Goal: Book appointment/travel/reservation

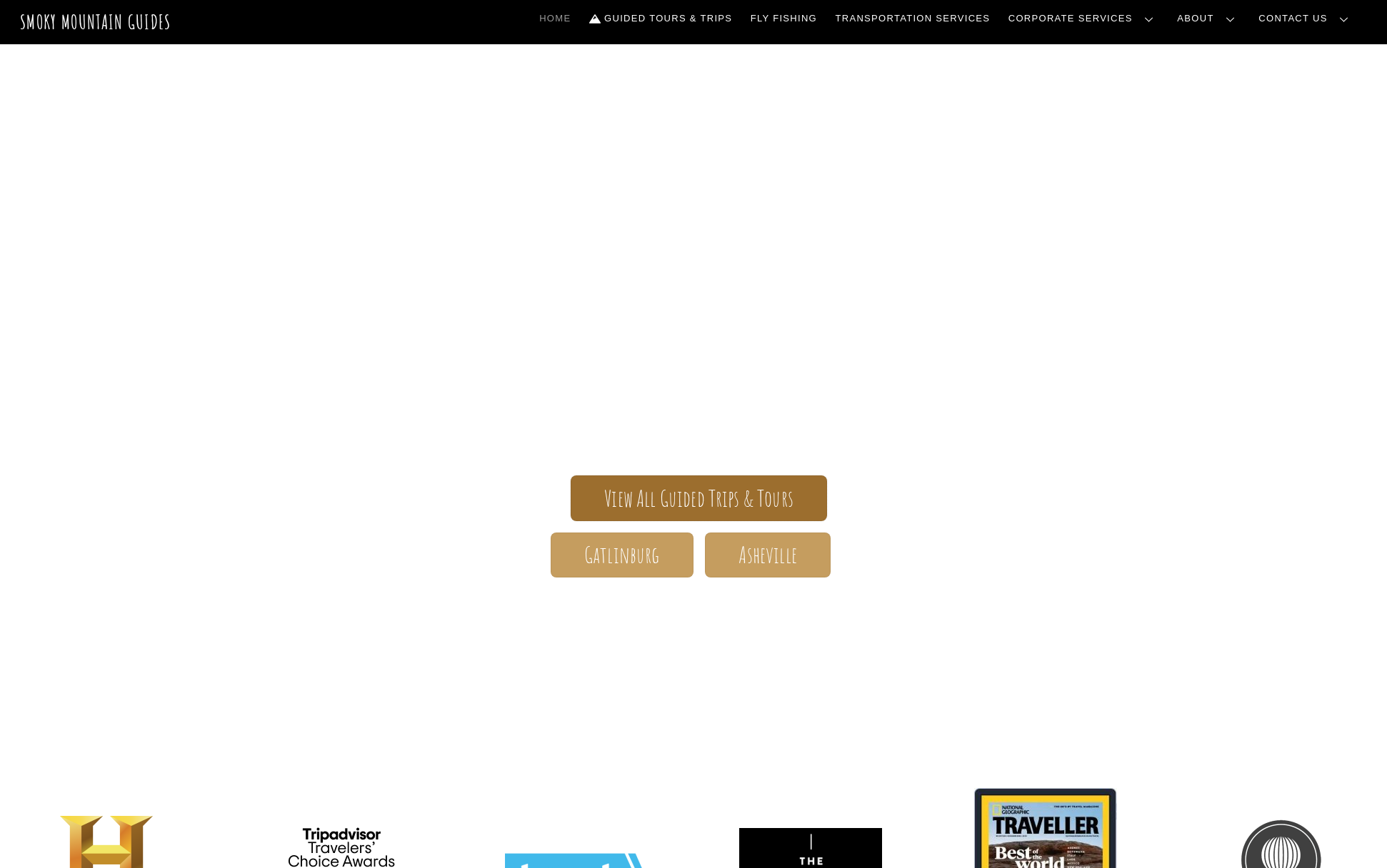
click at [669, 492] on span "View All Guided Trips & Tours" at bounding box center [698, 498] width 189 height 15
click at [726, 14] on link "Guided Tours & Trips" at bounding box center [661, 19] width 154 height 30
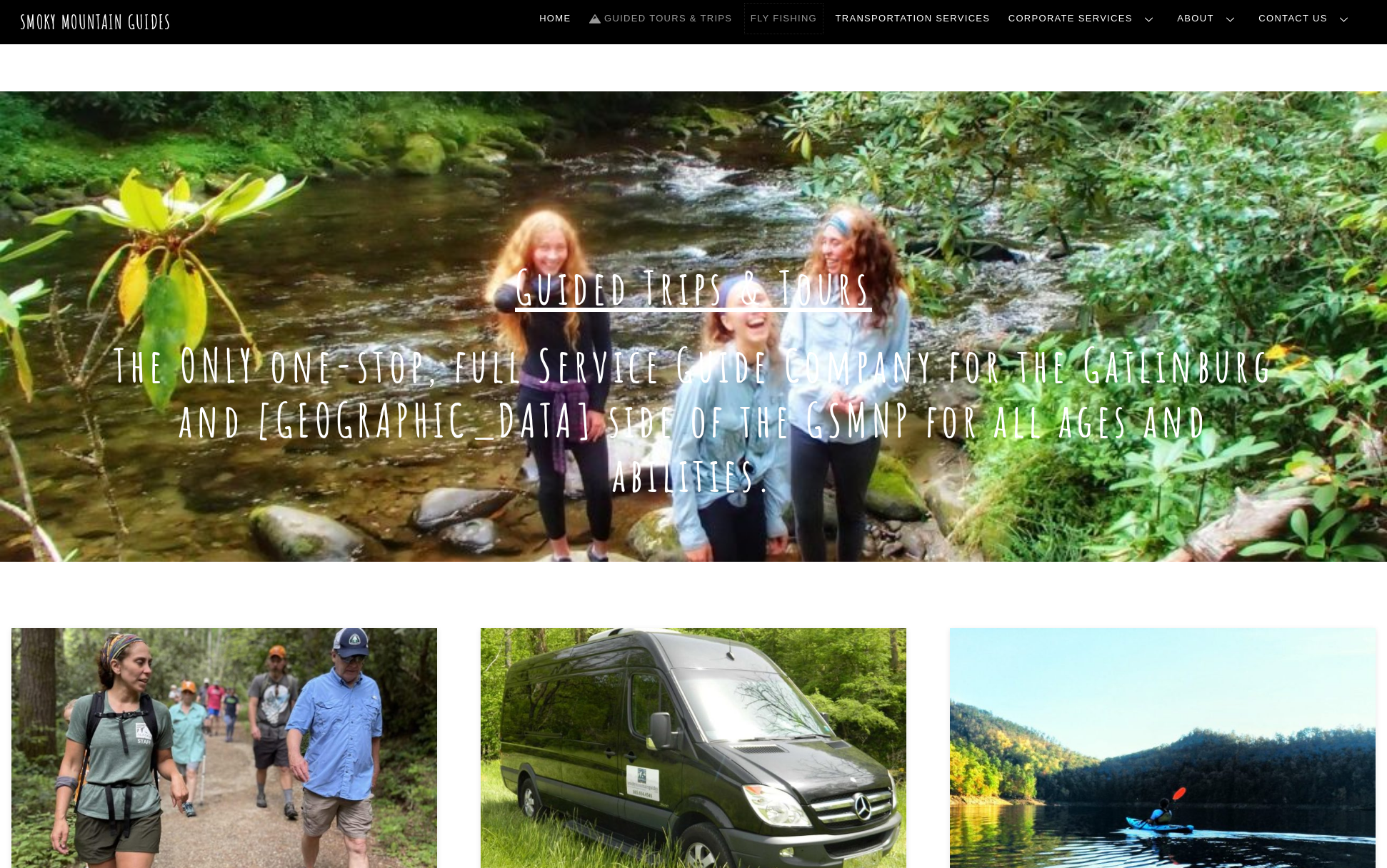
click at [823, 26] on link "Fly Fishing" at bounding box center [784, 19] width 78 height 30
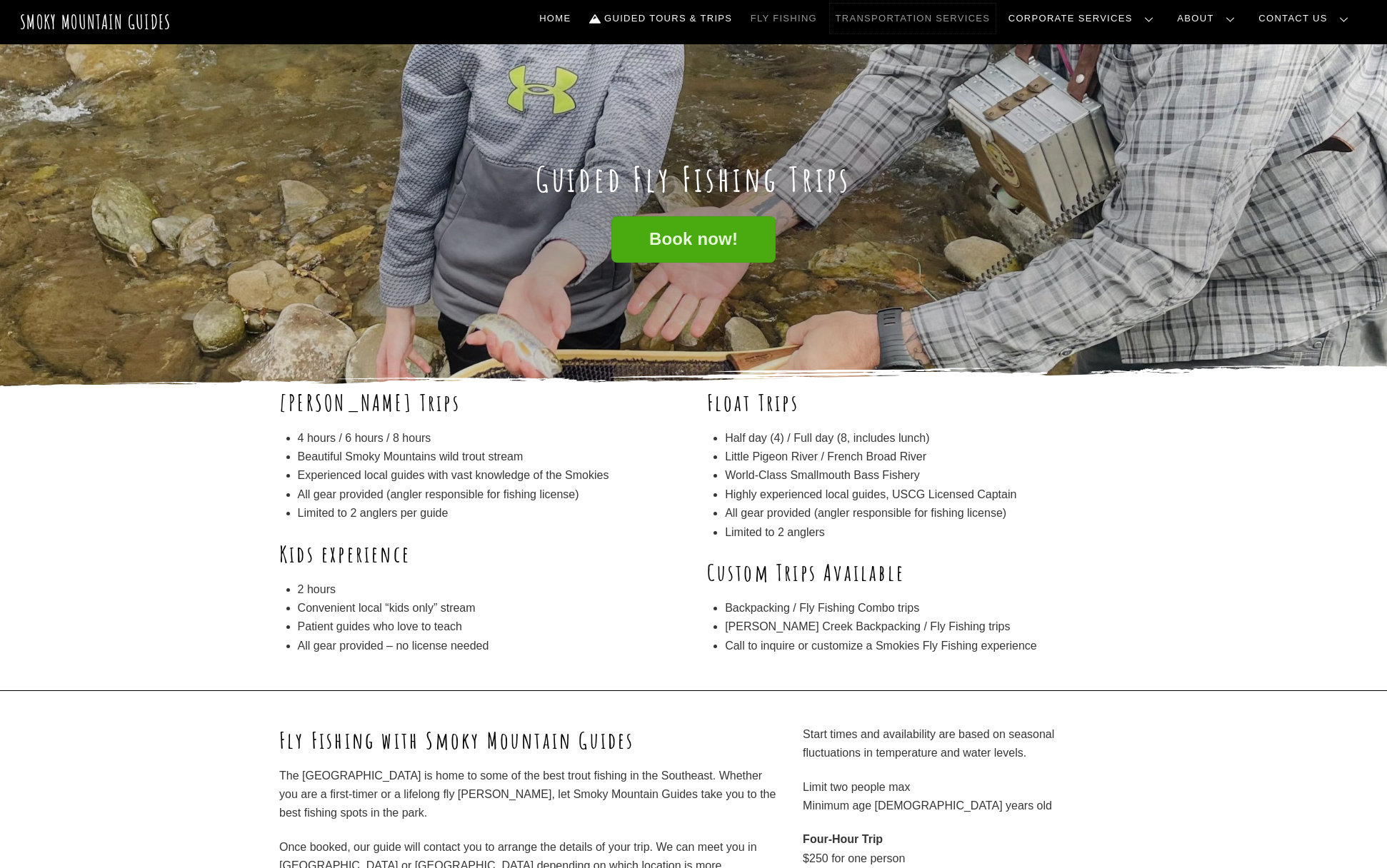
click at [933, 19] on link "Transportation Services" at bounding box center [912, 19] width 166 height 30
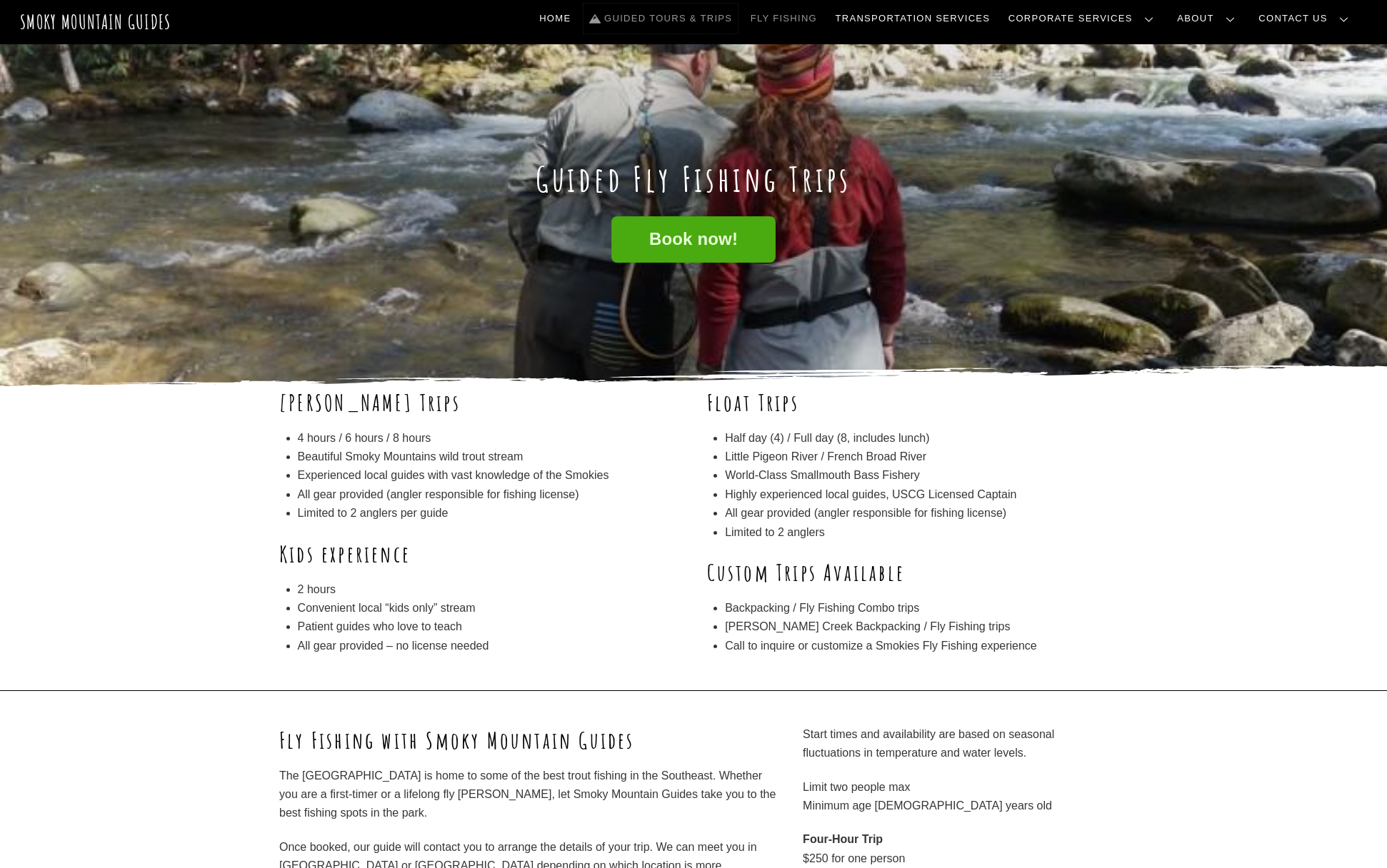
click at [738, 16] on link "Guided Tours & Trips" at bounding box center [661, 19] width 154 height 30
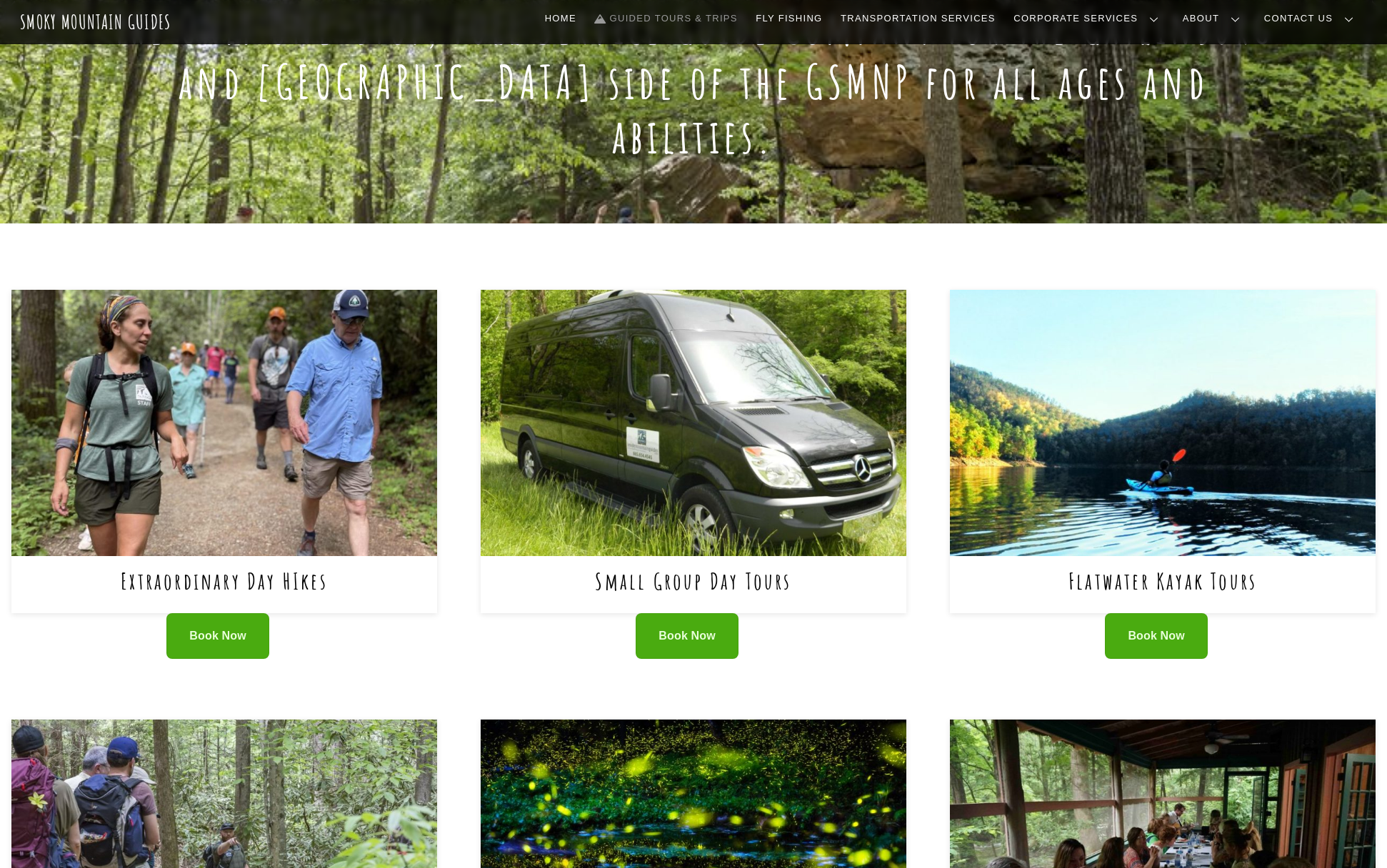
scroll to position [362, 0]
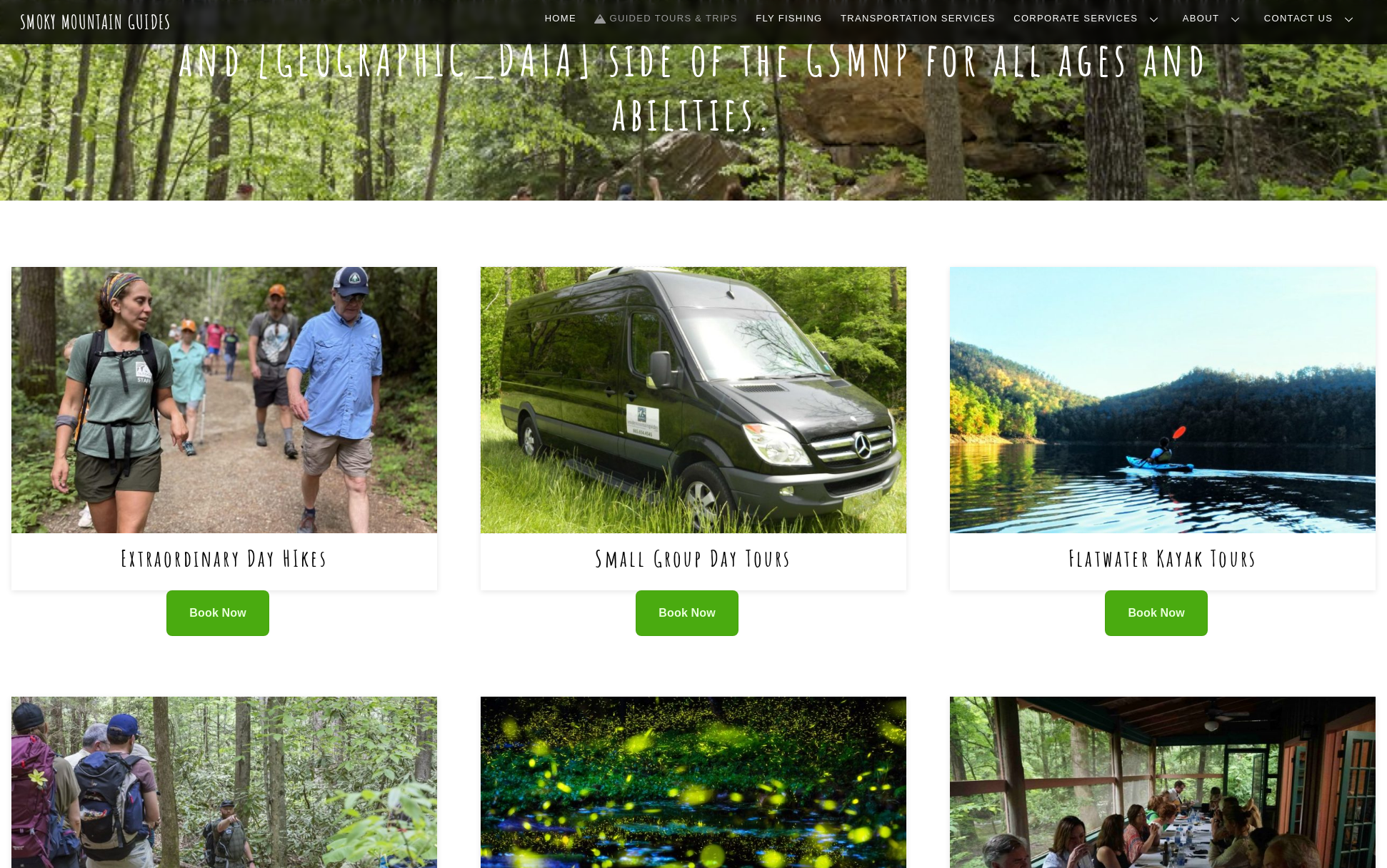
click at [536, 270] on img at bounding box center [694, 400] width 425 height 266
click at [242, 543] on link "Extraordinary Day HIkes" at bounding box center [224, 558] width 207 height 30
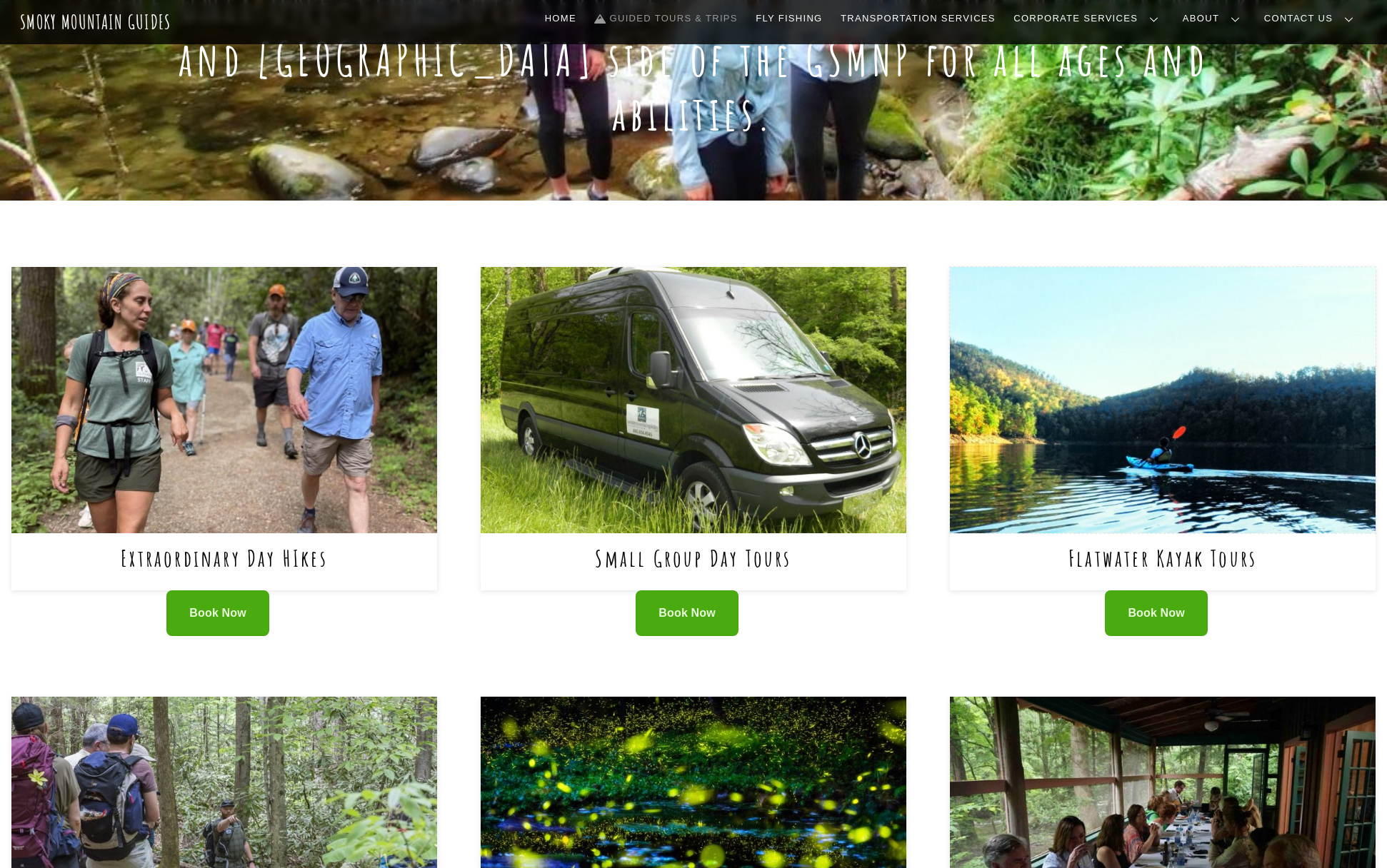
click at [1164, 473] on img at bounding box center [1163, 400] width 425 height 266
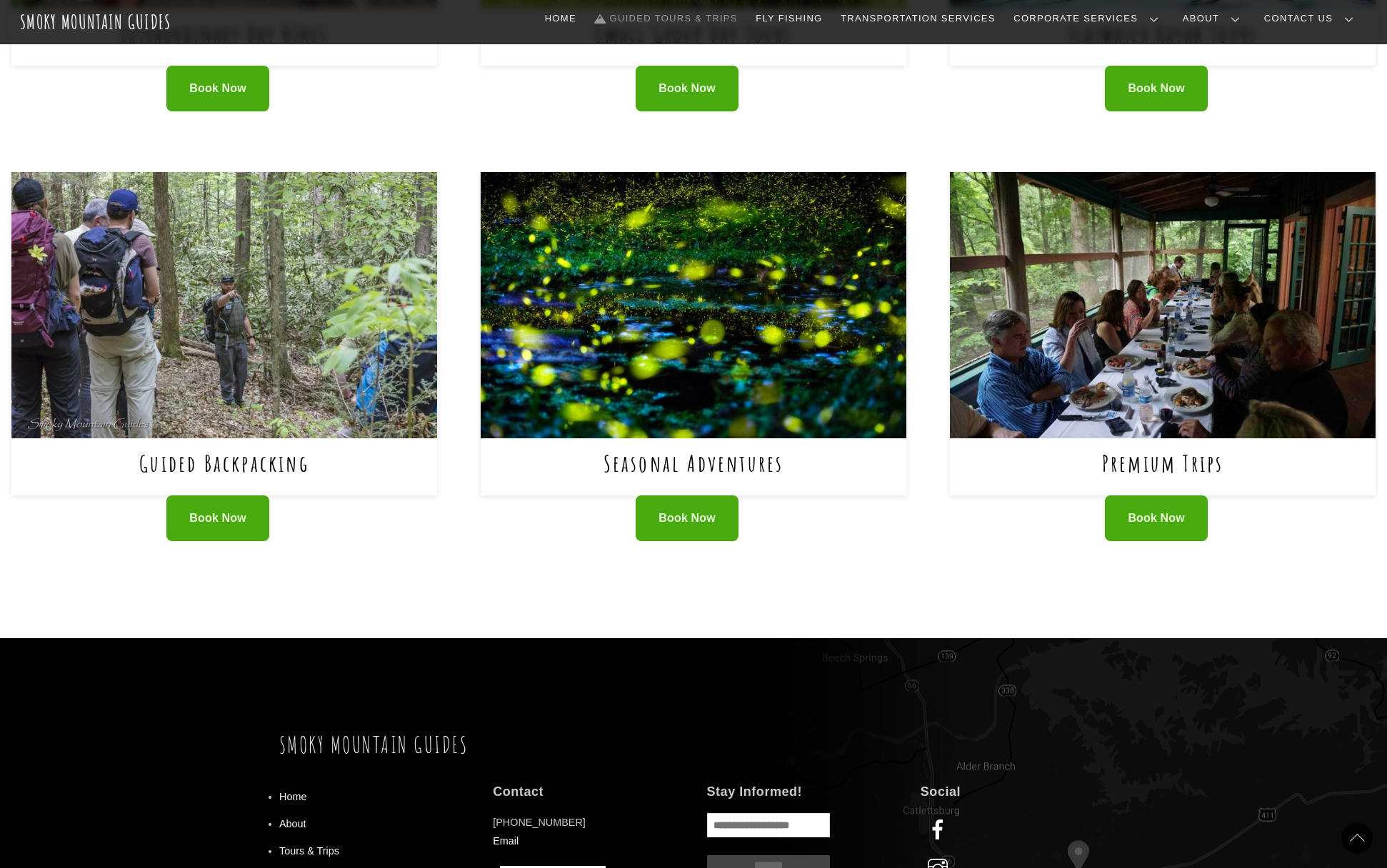
scroll to position [863, 0]
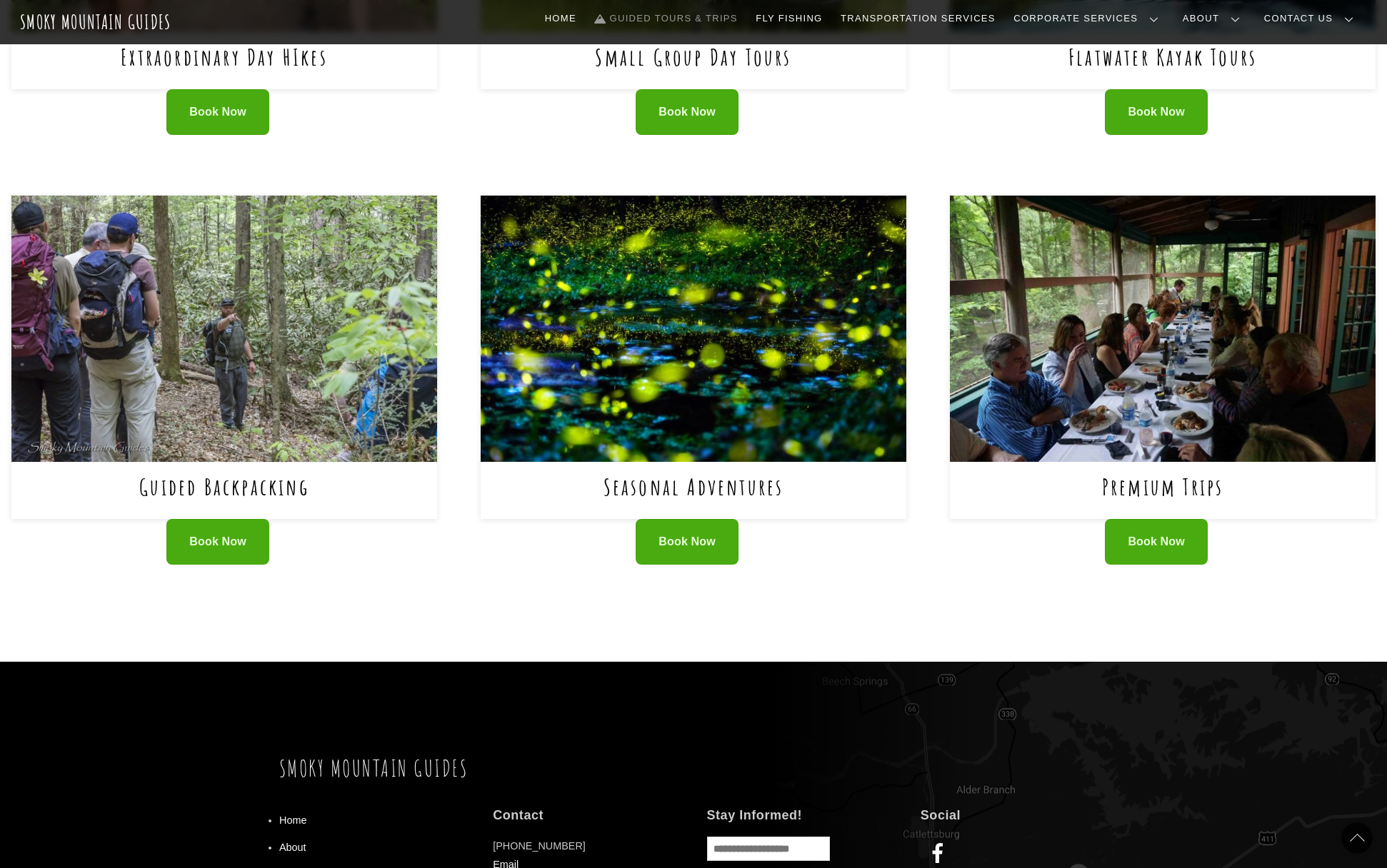
click at [367, 266] on img at bounding box center [224, 328] width 425 height 266
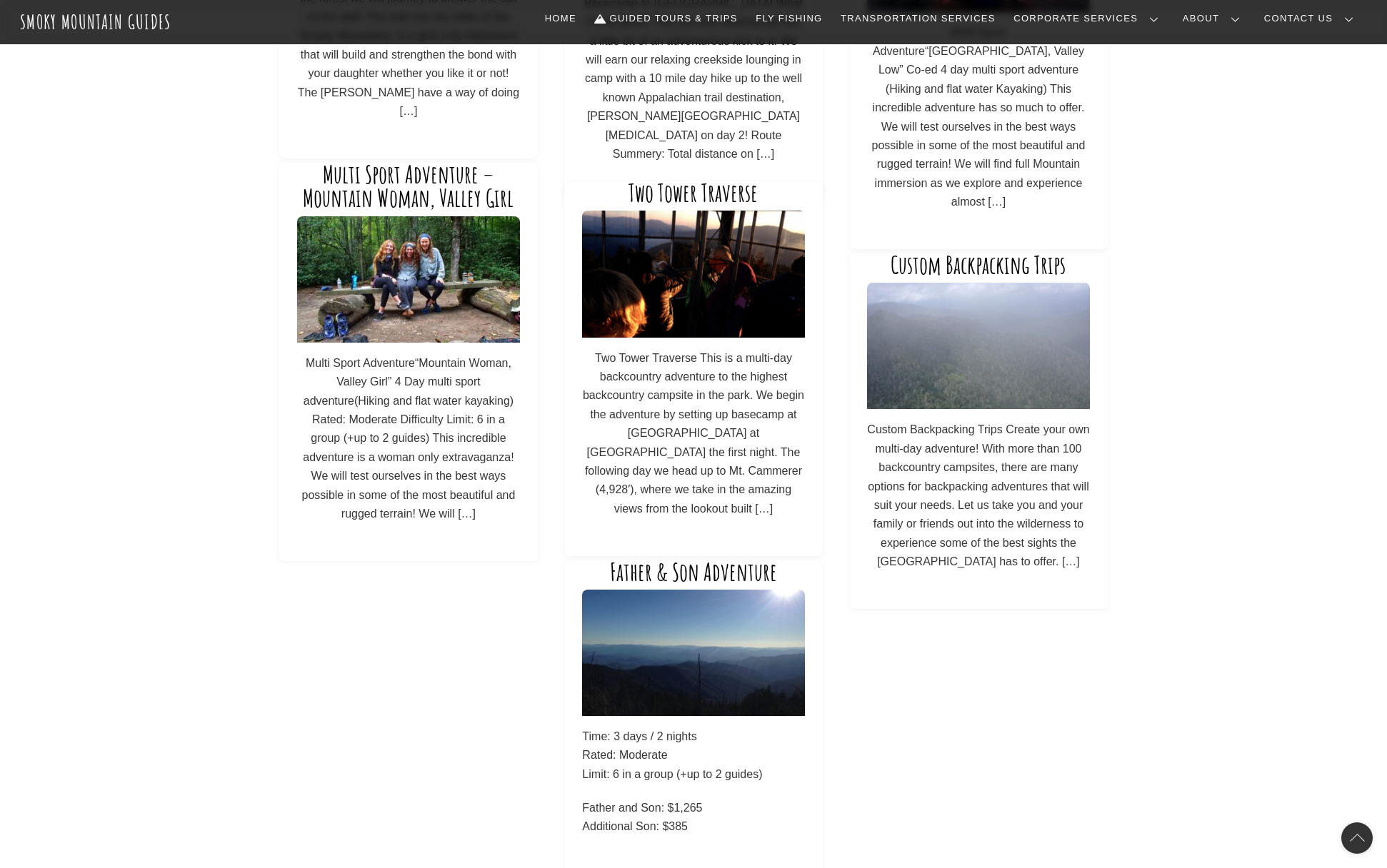
scroll to position [1000, 0]
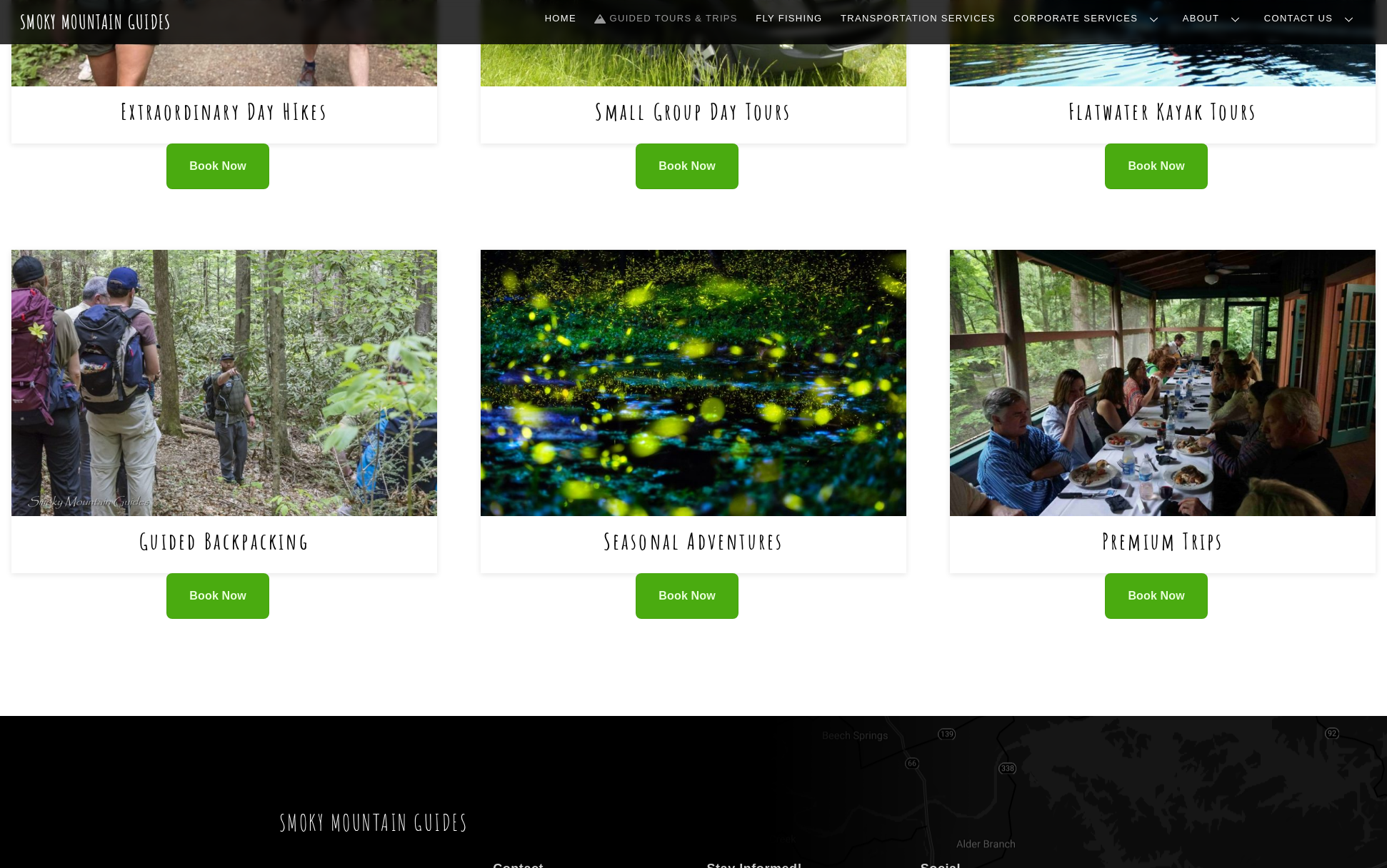
scroll to position [753, 0]
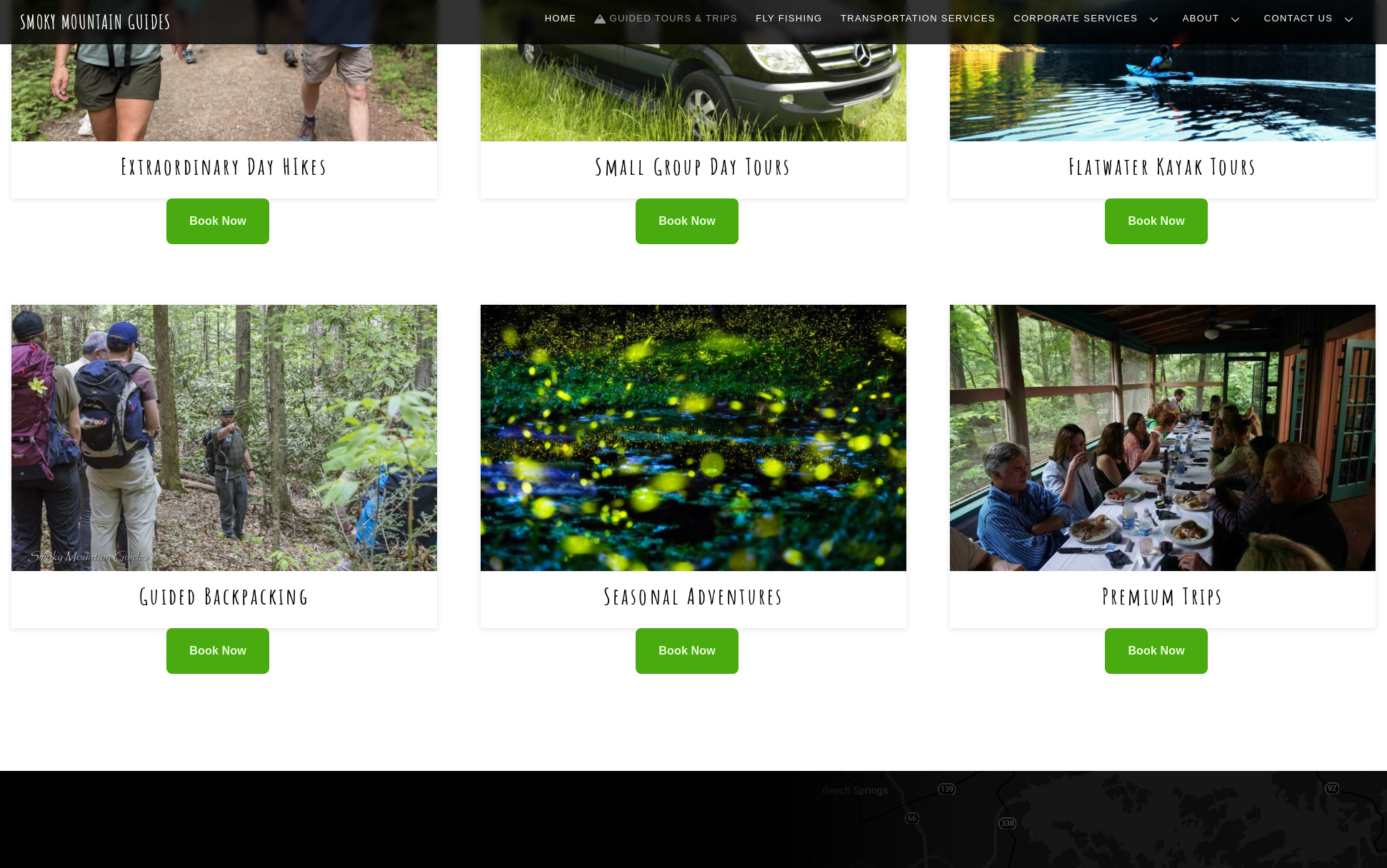
click at [594, 415] on img at bounding box center [694, 437] width 425 height 266
click at [1212, 445] on img at bounding box center [1163, 437] width 425 height 266
